Goal: Check status: Check status

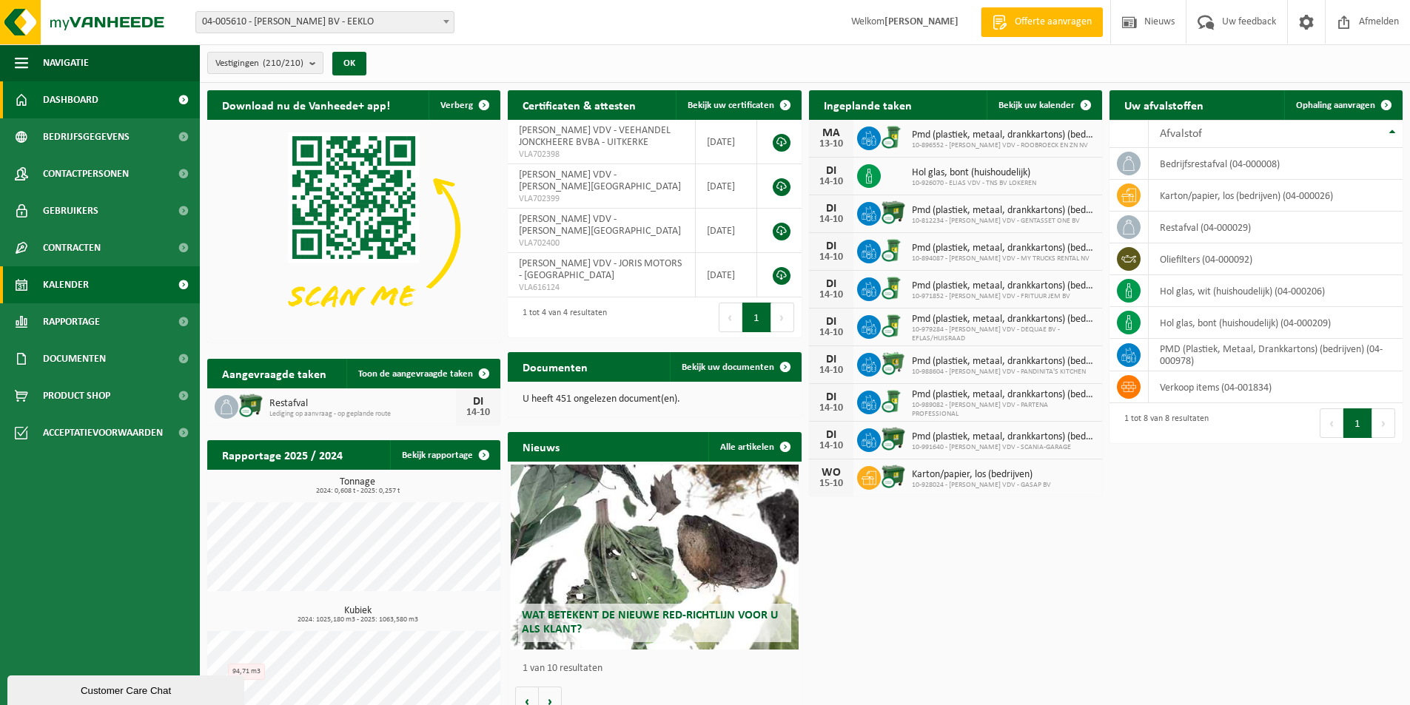
click at [74, 279] on span "Kalender" at bounding box center [66, 284] width 46 height 37
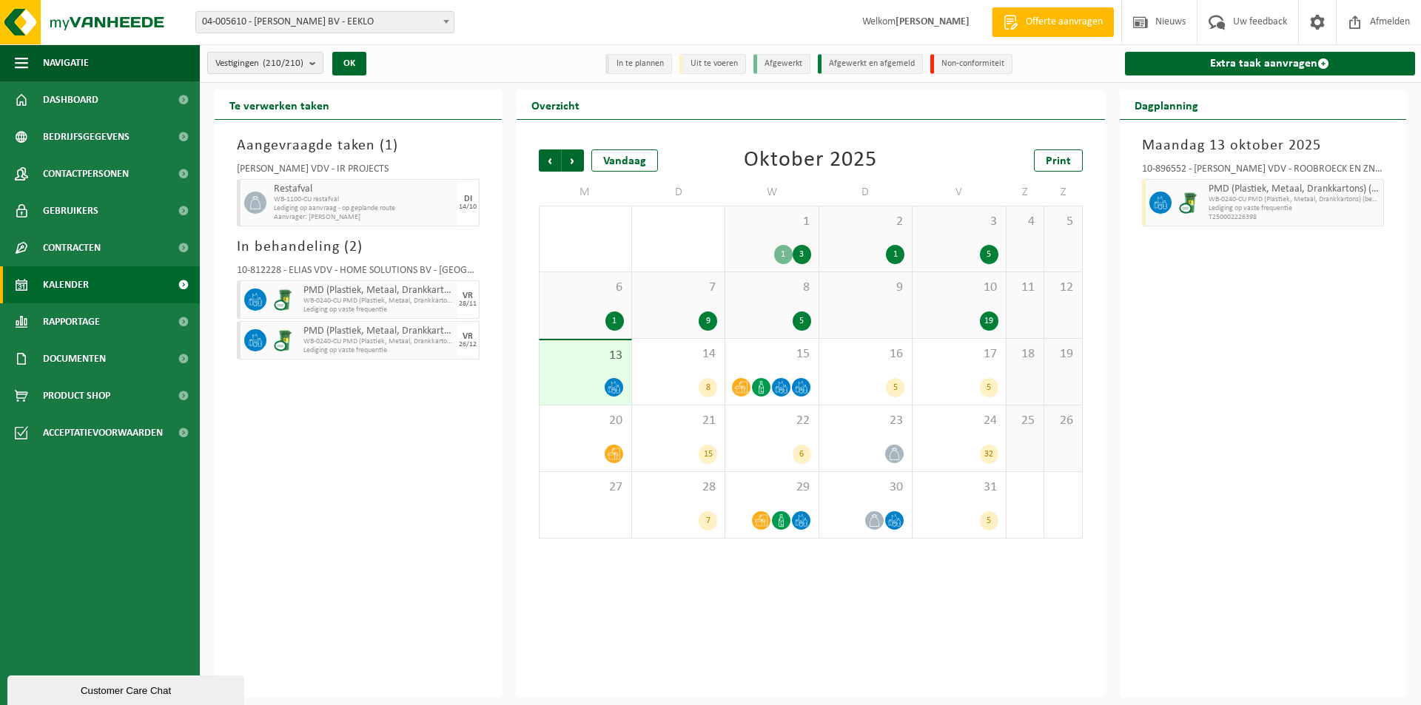
click at [953, 245] on div "5" at bounding box center [959, 254] width 78 height 19
click at [959, 281] on span "10" at bounding box center [959, 288] width 78 height 16
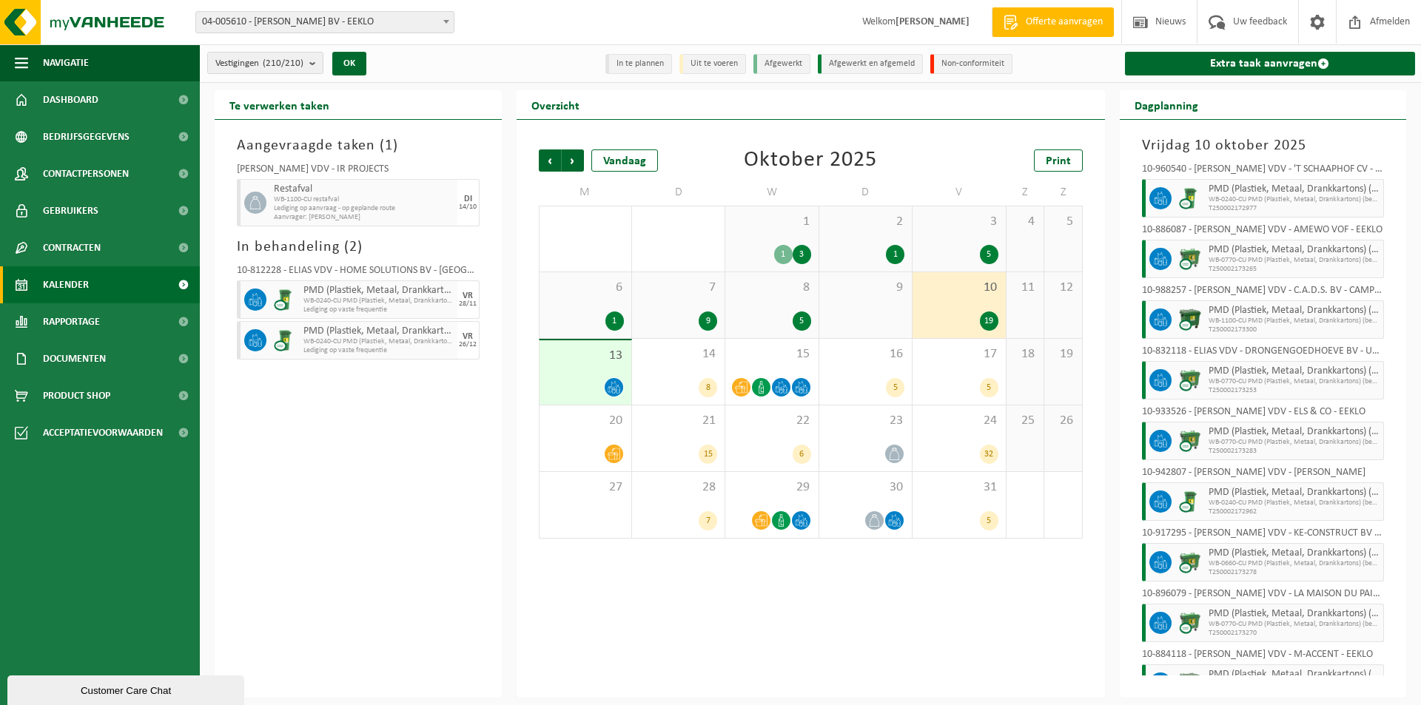
click at [956, 297] on div "10 19" at bounding box center [959, 305] width 93 height 66
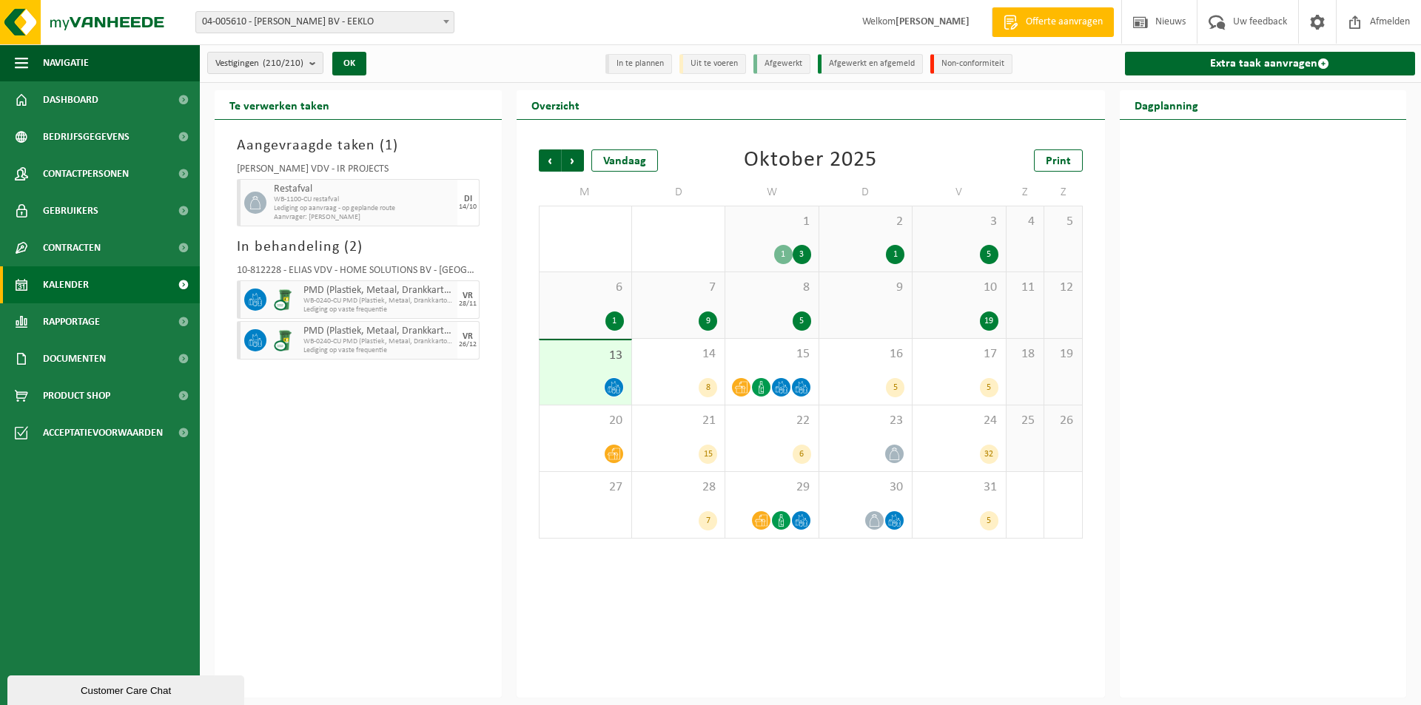
click at [949, 301] on div "10 19" at bounding box center [959, 305] width 93 height 66
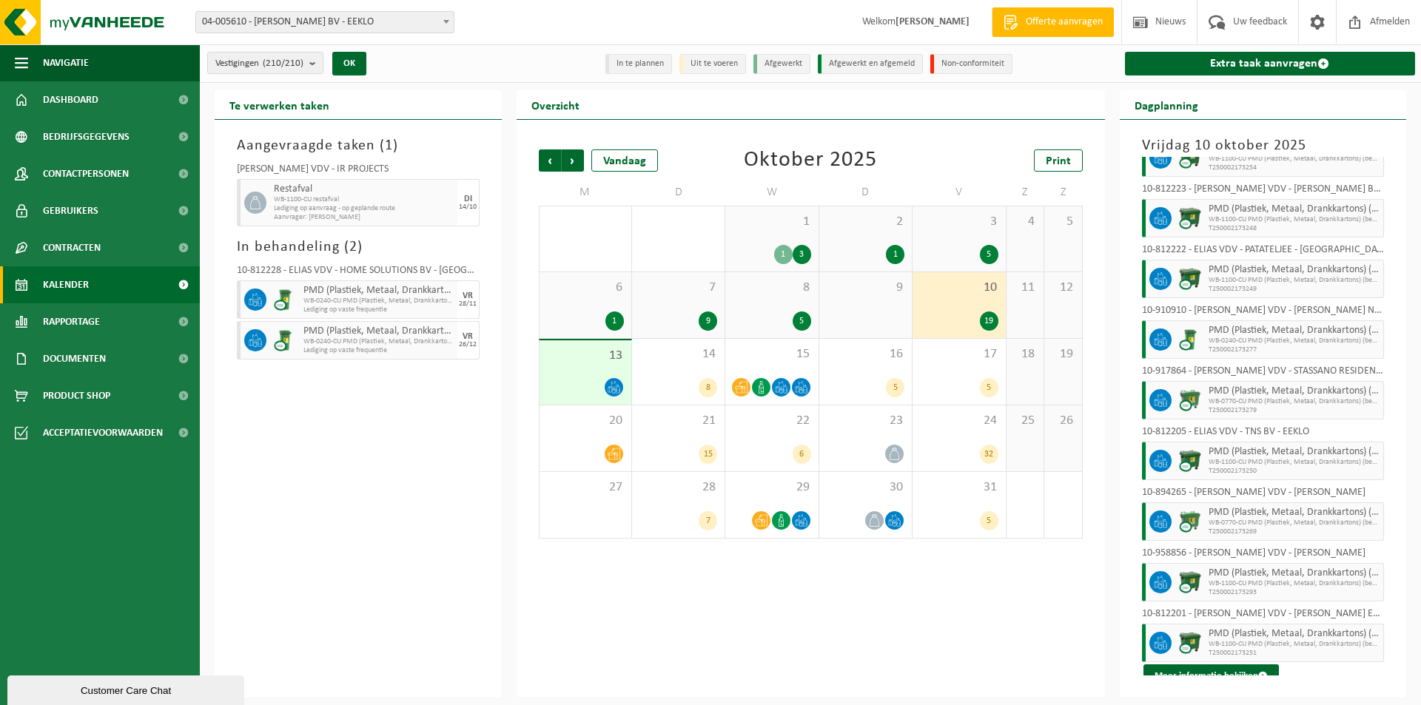
scroll to position [659, 0]
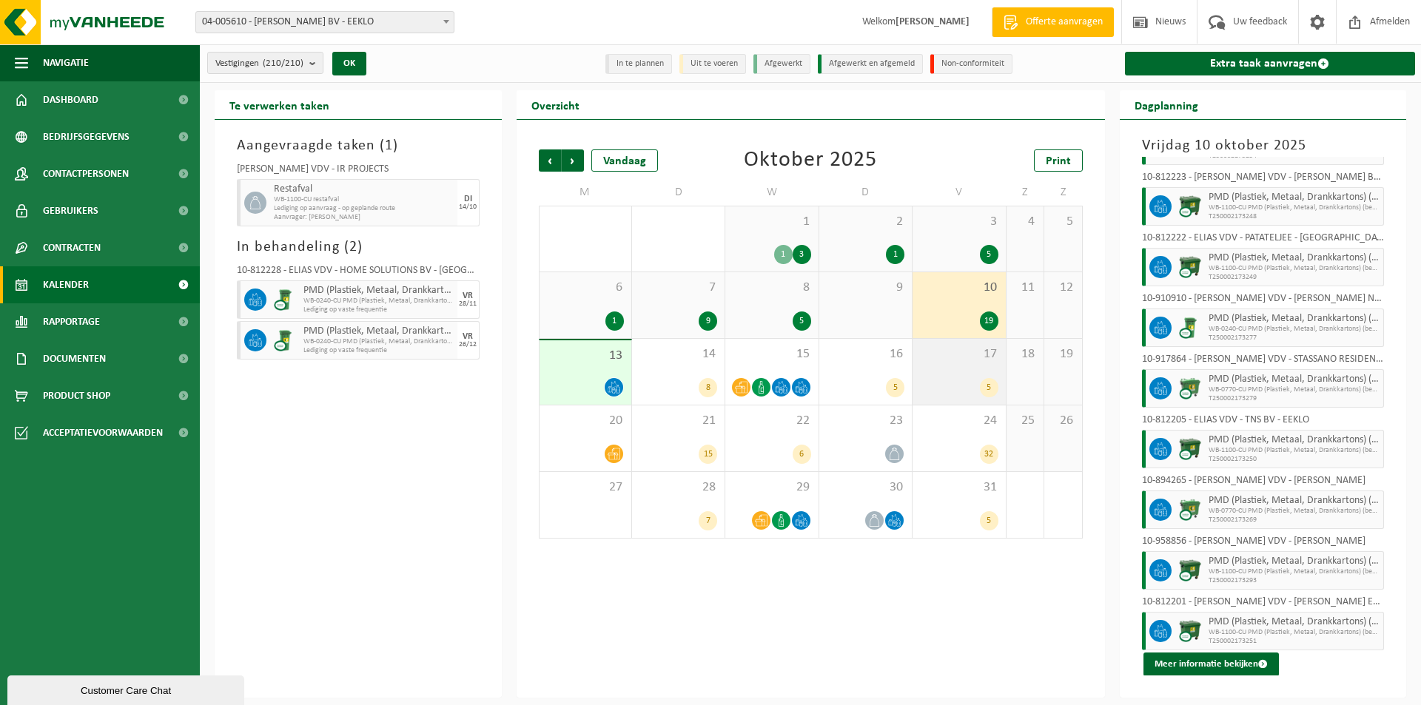
click at [956, 361] on span "17" at bounding box center [959, 354] width 78 height 16
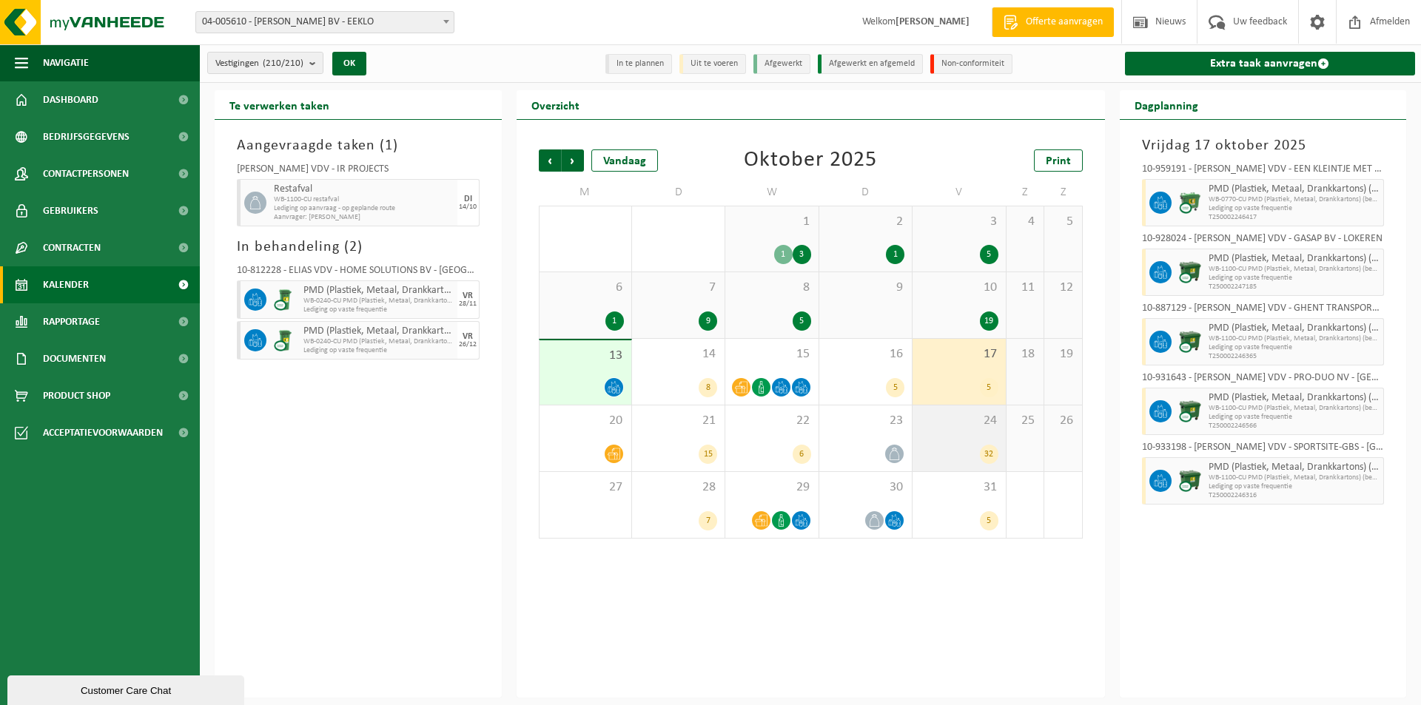
click at [970, 439] on div "24 32" at bounding box center [959, 439] width 93 height 66
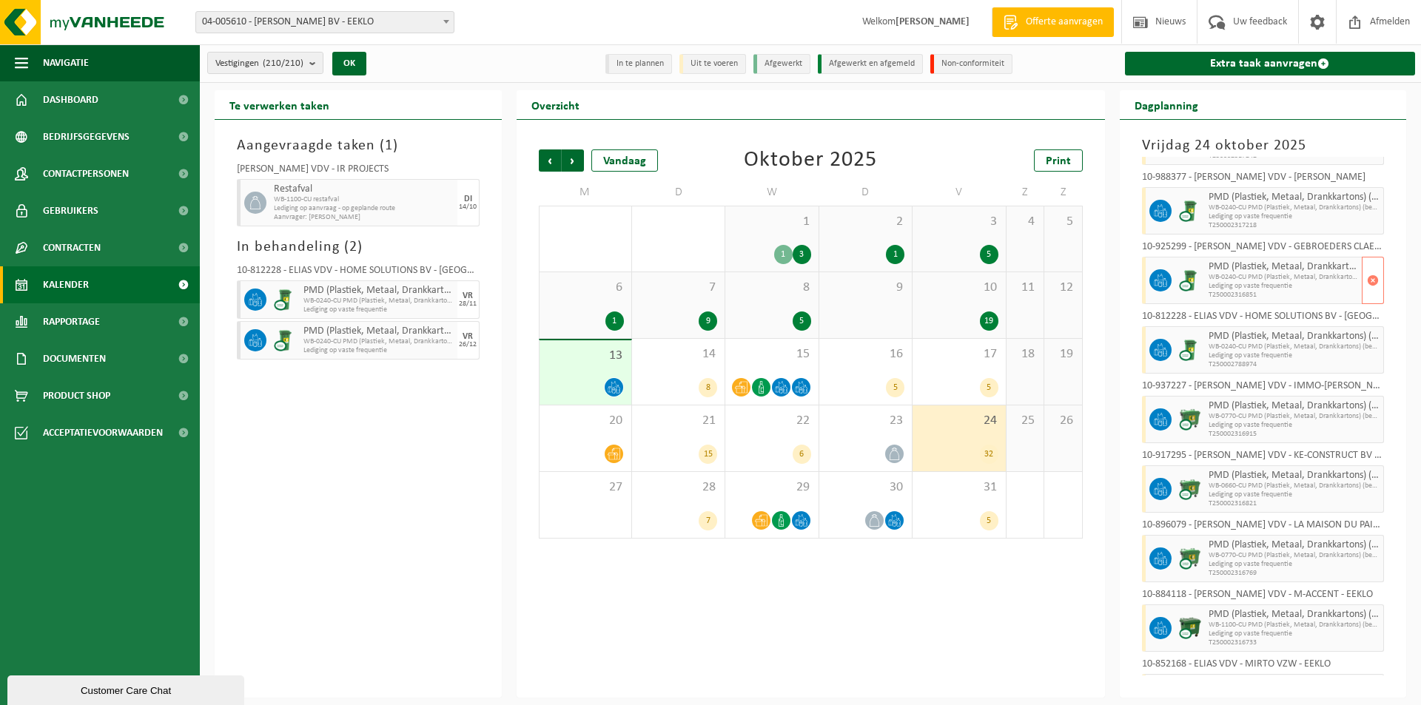
scroll to position [666, 0]
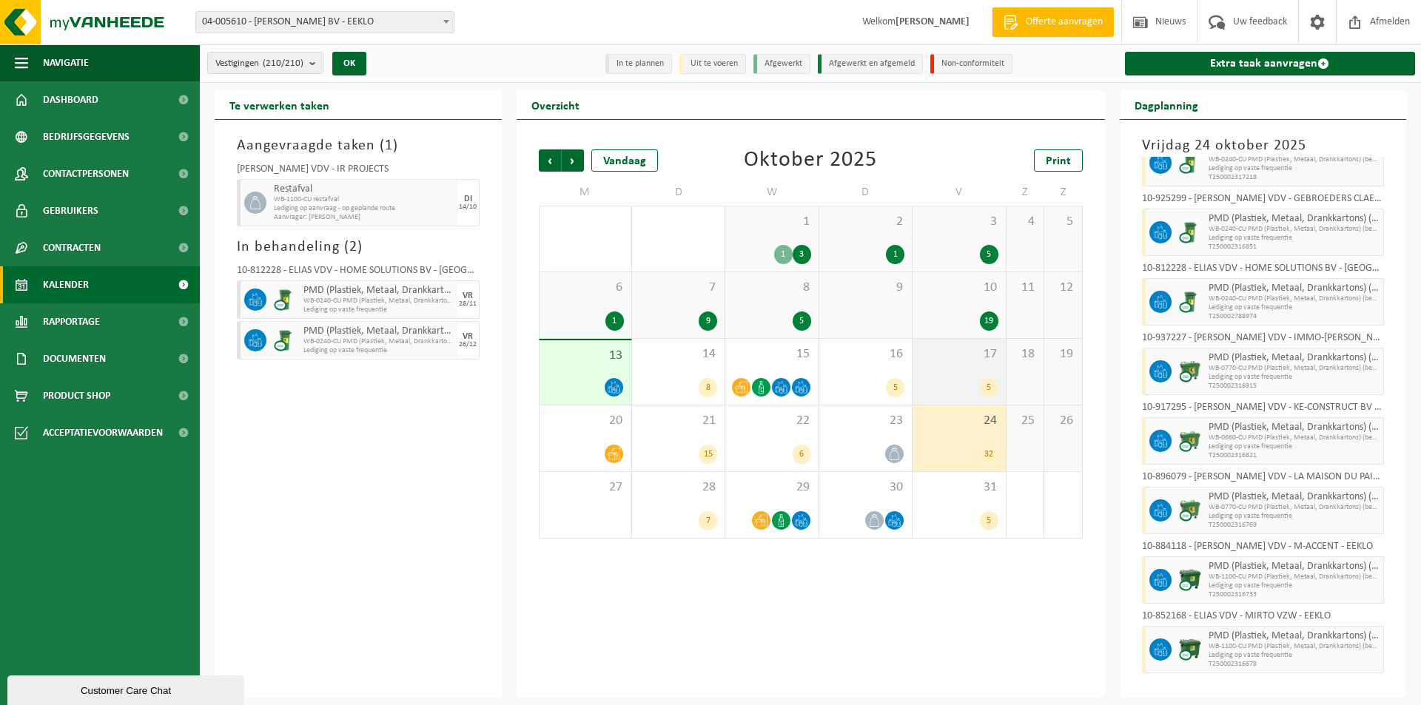
click at [933, 397] on div "17 5" at bounding box center [959, 372] width 93 height 66
click at [939, 441] on div "24 32" at bounding box center [959, 439] width 93 height 66
